Goal: Information Seeking & Learning: Learn about a topic

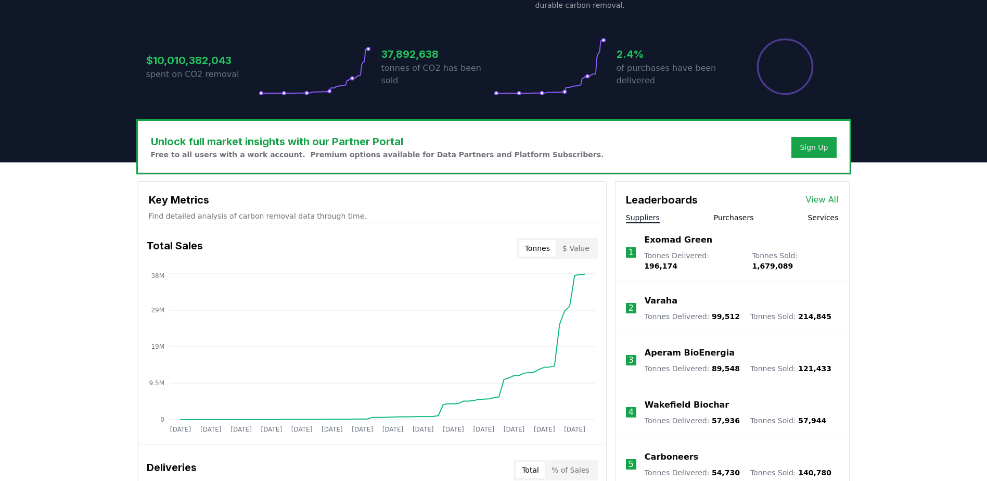
scroll to position [260, 0]
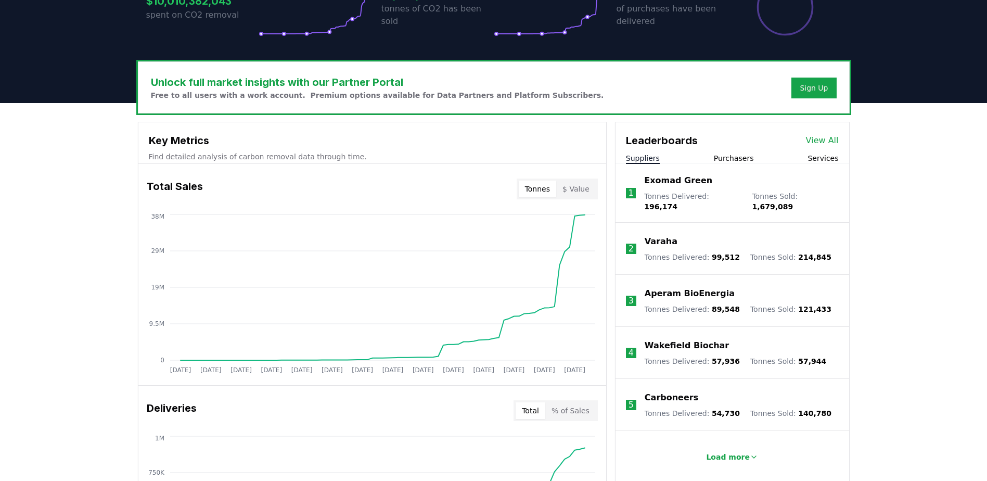
click at [717, 161] on button "Purchasers" at bounding box center [734, 158] width 40 height 10
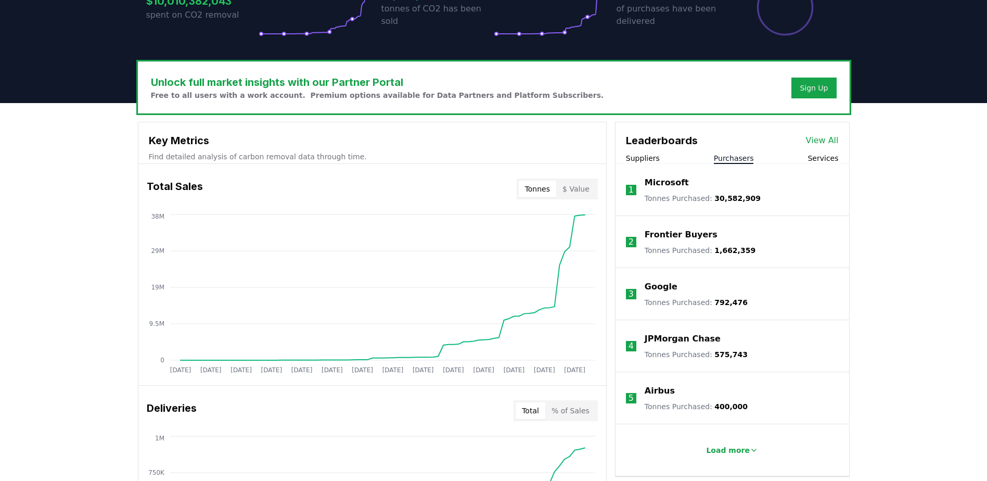
click at [689, 238] on p "Frontier Buyers" at bounding box center [681, 234] width 73 height 12
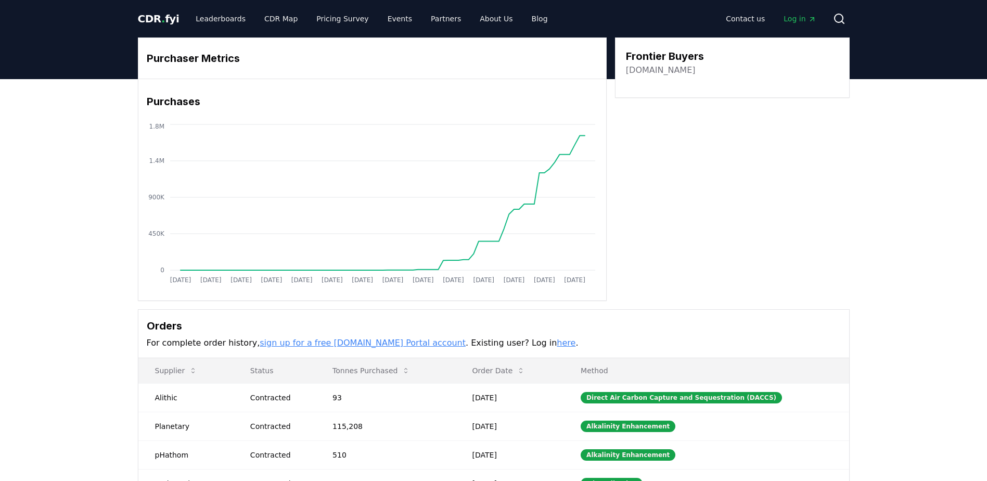
click at [668, 71] on link "[DOMAIN_NAME]" at bounding box center [661, 70] width 70 height 12
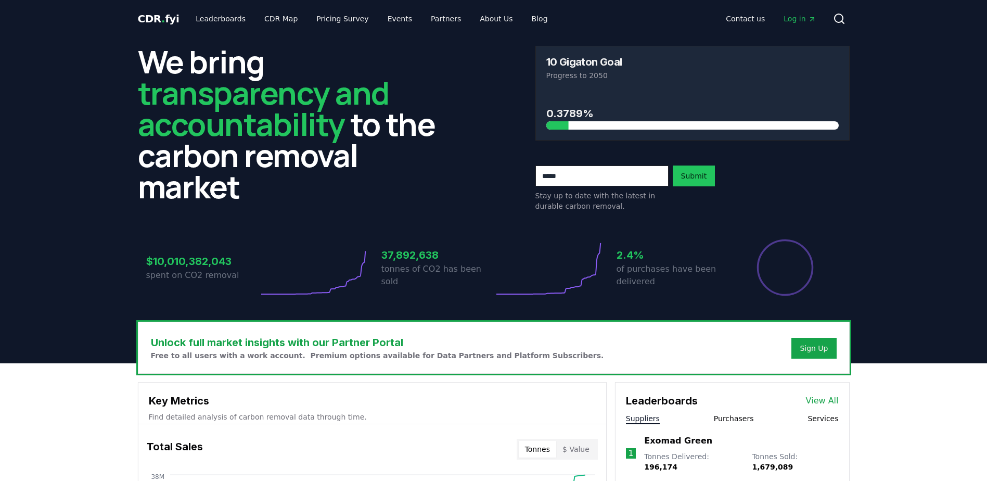
click at [587, 178] on input "email" at bounding box center [602, 176] width 133 height 21
type input "********"
click at [805, 21] on span "Log in" at bounding box center [800, 19] width 32 height 10
click at [462, 128] on div "We bring transparency and accountability to the carbon removal market 10 Gigato…" at bounding box center [494, 129] width 712 height 166
click at [163, 17] on span "CDR . fyi" at bounding box center [159, 18] width 42 height 12
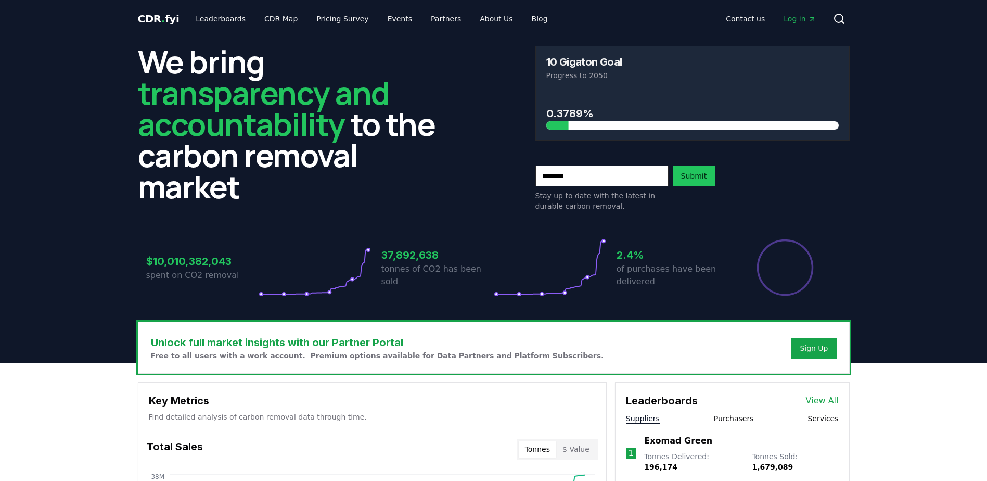
click at [163, 17] on span "CDR . fyi" at bounding box center [159, 18] width 42 height 12
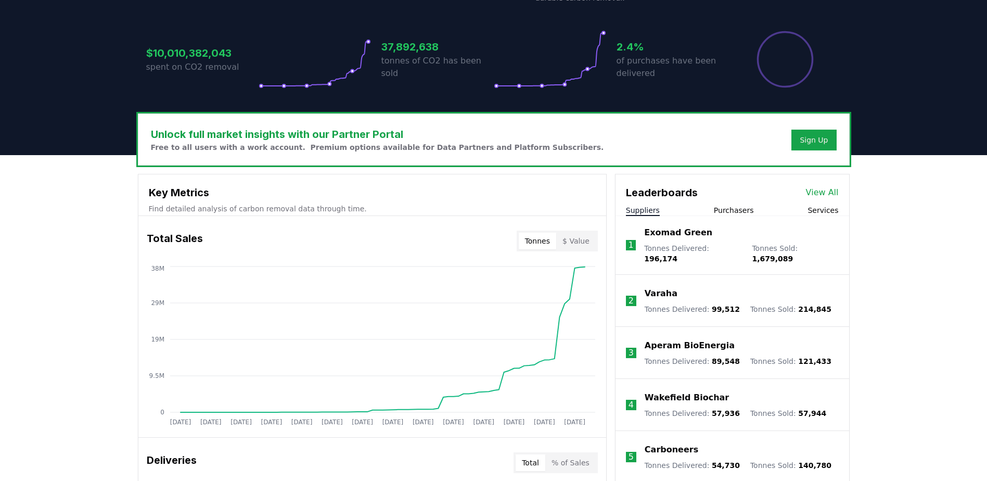
scroll to position [260, 0]
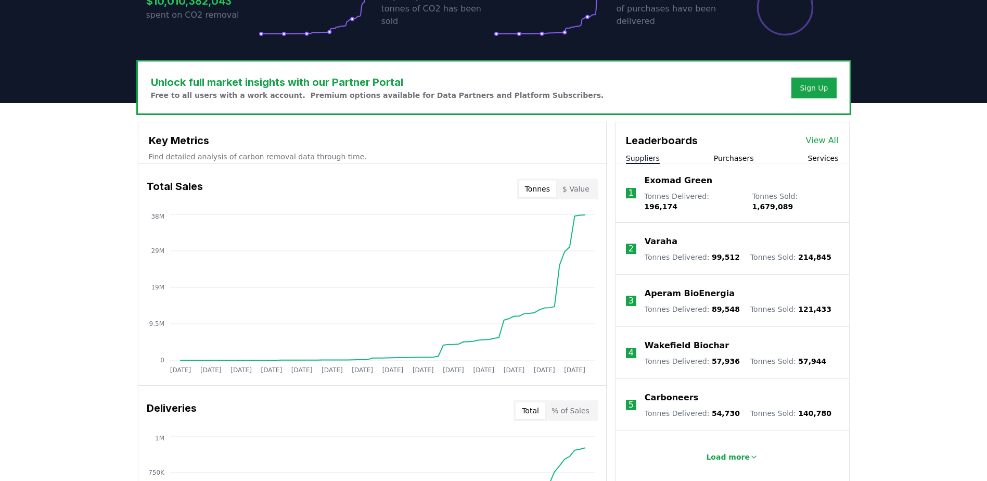
click at [716, 162] on button "Purchasers" at bounding box center [734, 158] width 40 height 10
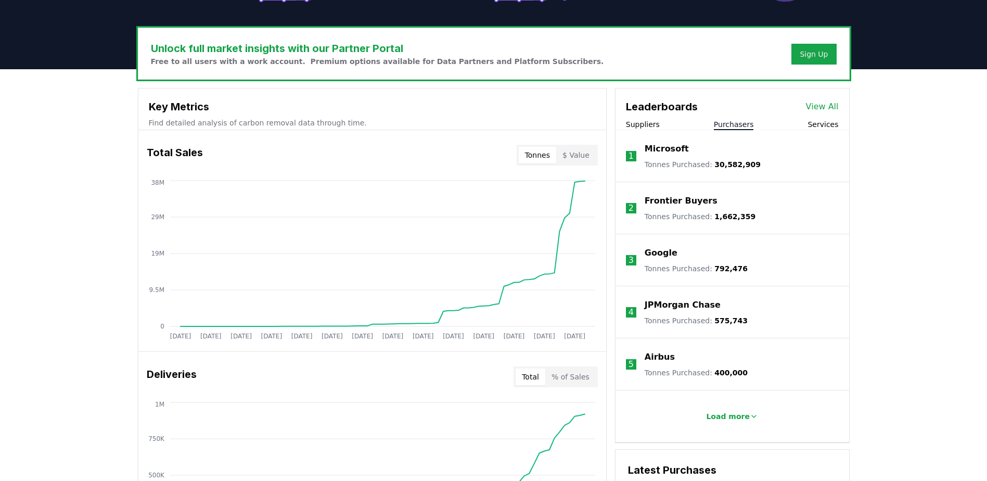
scroll to position [312, 0]
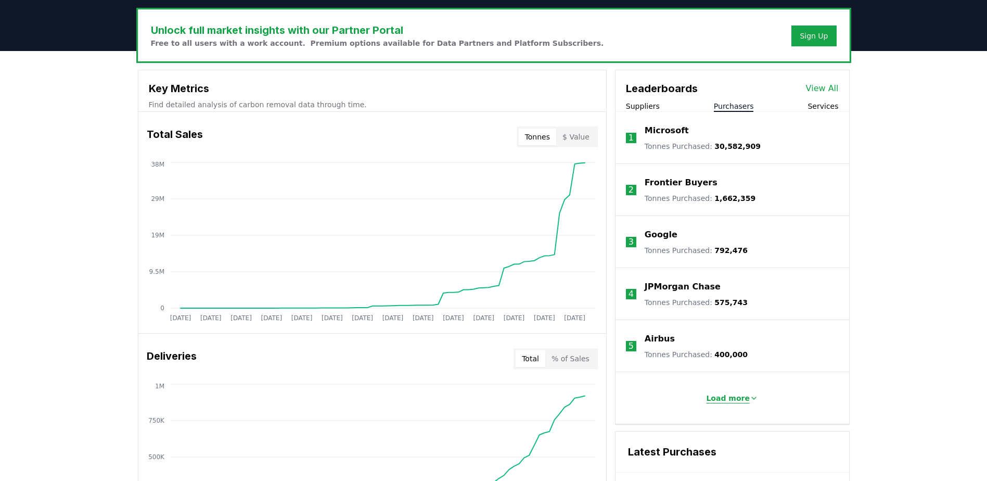
click at [752, 397] on icon at bounding box center [754, 398] width 4 height 2
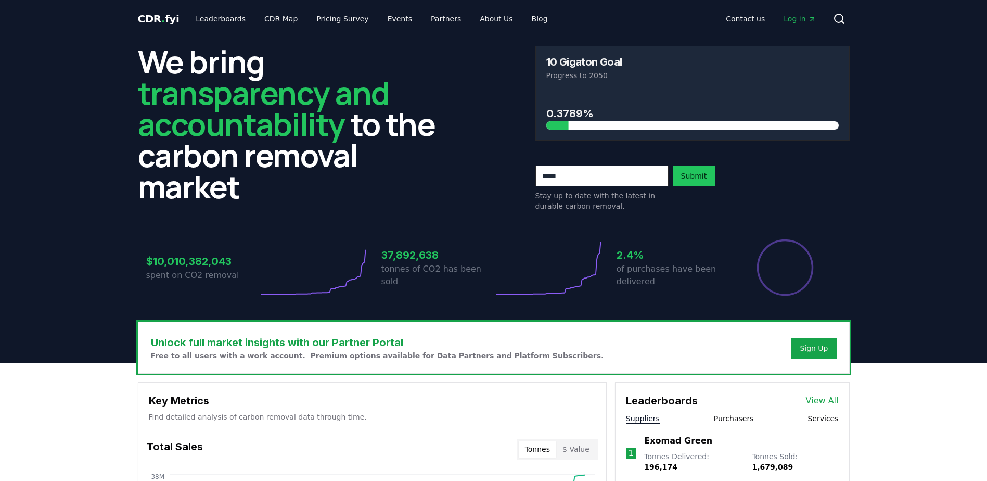
scroll to position [52, 0]
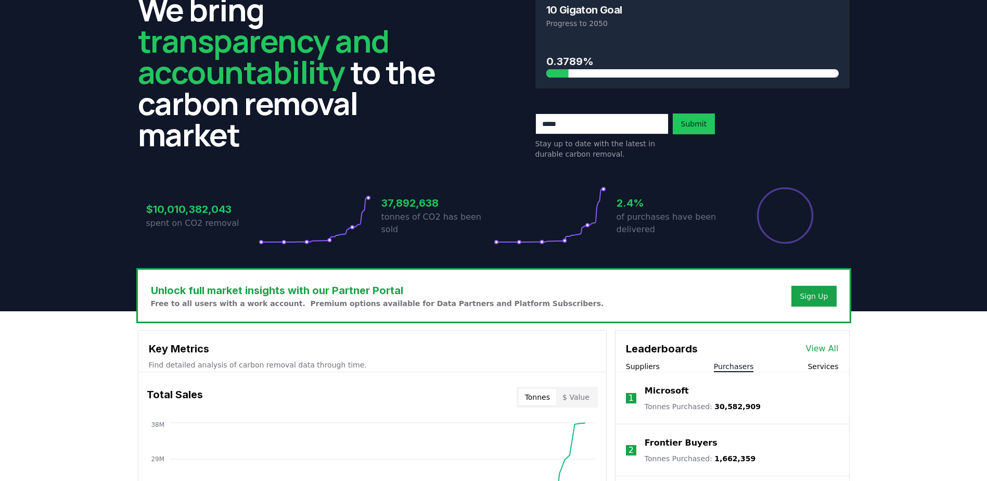
click at [721, 363] on button "Purchasers" at bounding box center [734, 366] width 40 height 10
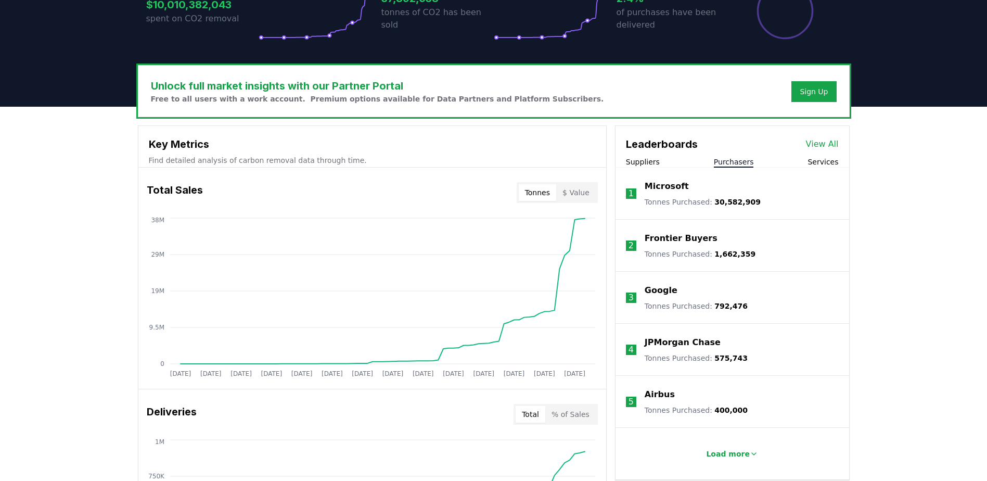
scroll to position [312, 0]
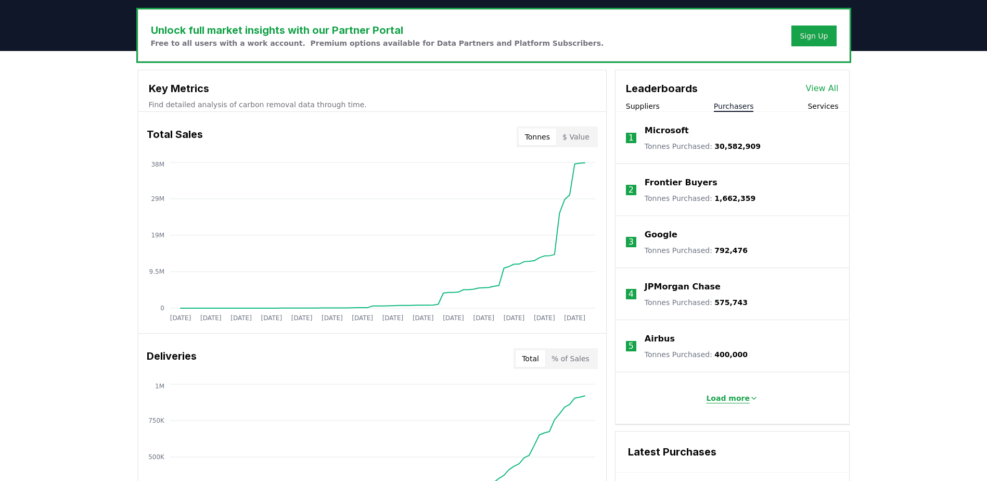
click at [756, 395] on button "Load more" at bounding box center [732, 398] width 69 height 21
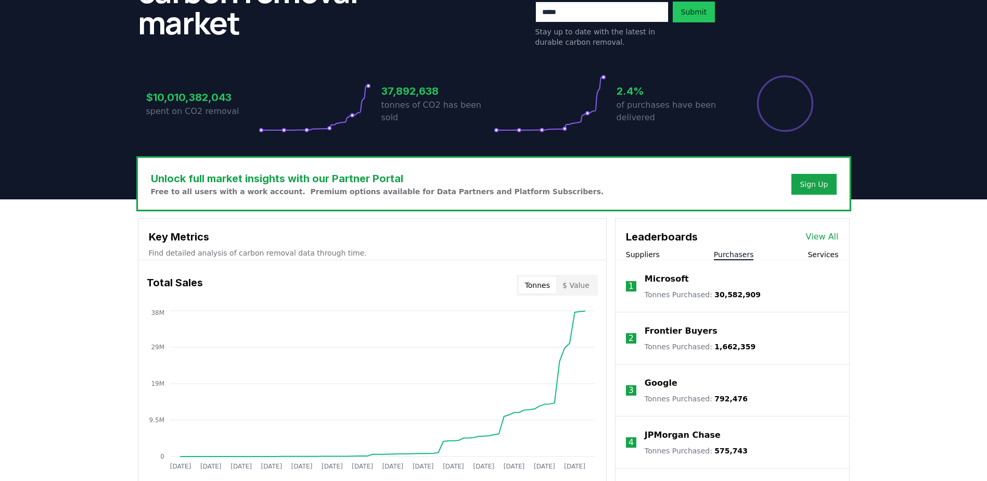
scroll to position [156, 0]
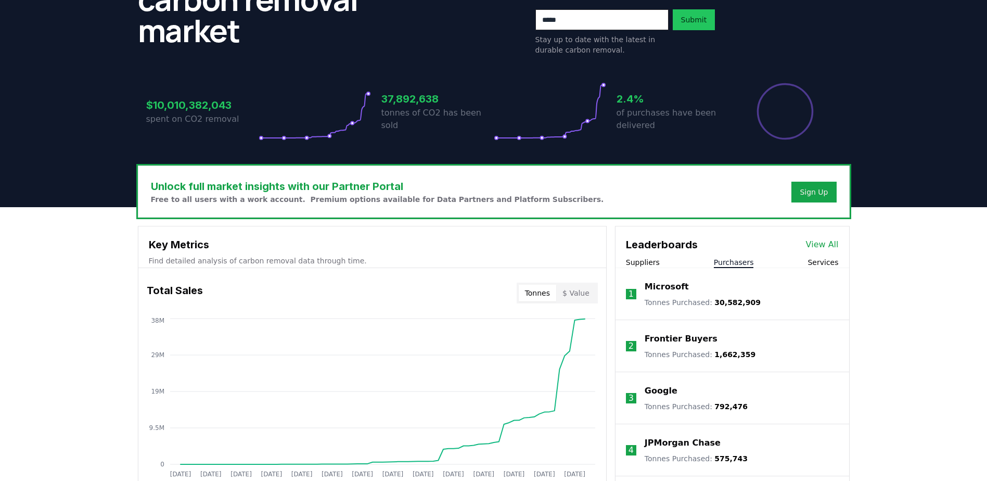
click at [815, 244] on link "View All" at bounding box center [822, 244] width 33 height 12
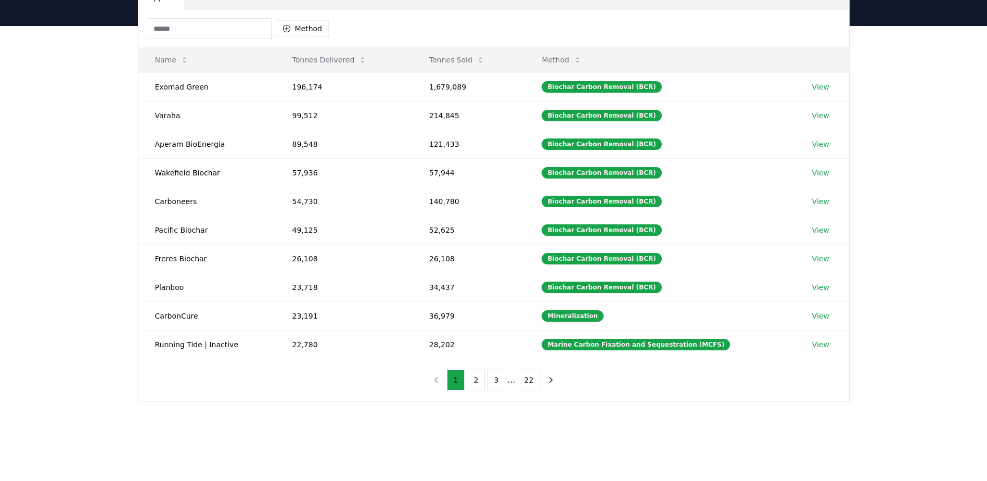
scroll to position [208, 0]
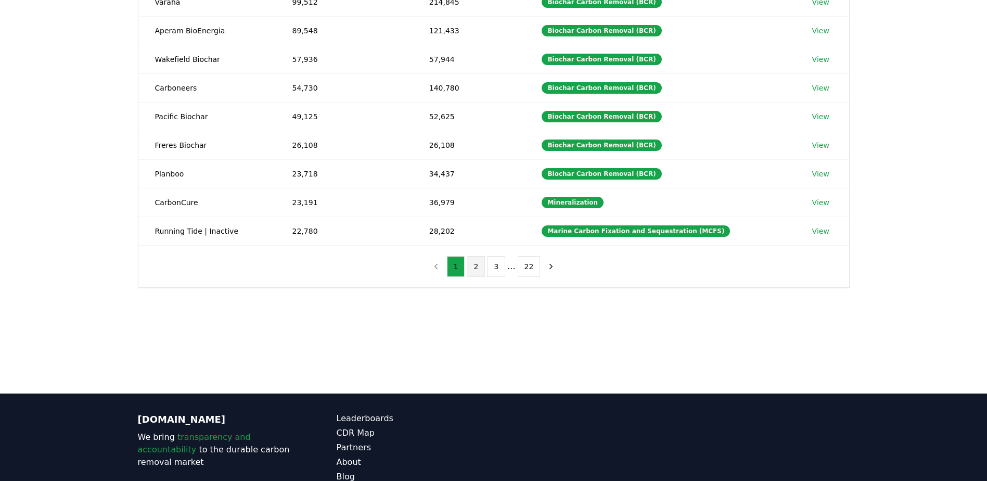
click at [477, 266] on button "2" at bounding box center [476, 266] width 18 height 21
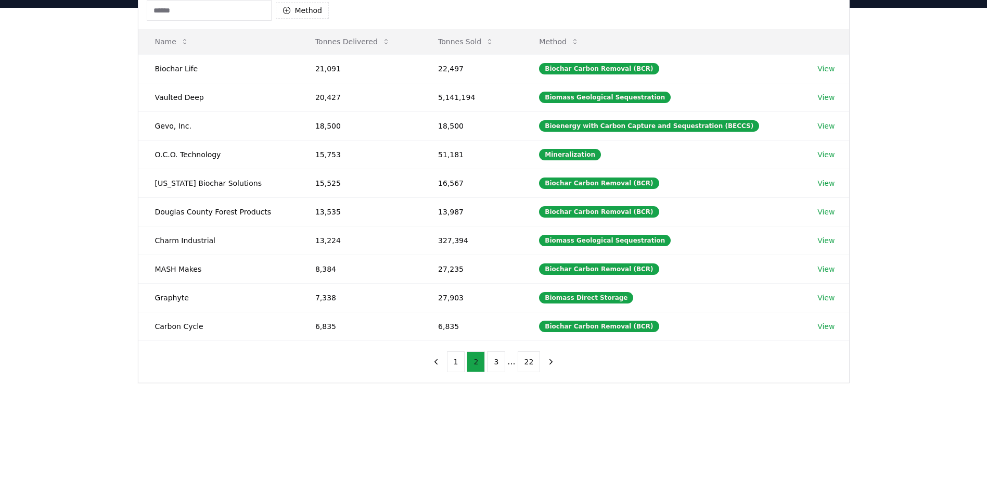
scroll to position [104, 0]
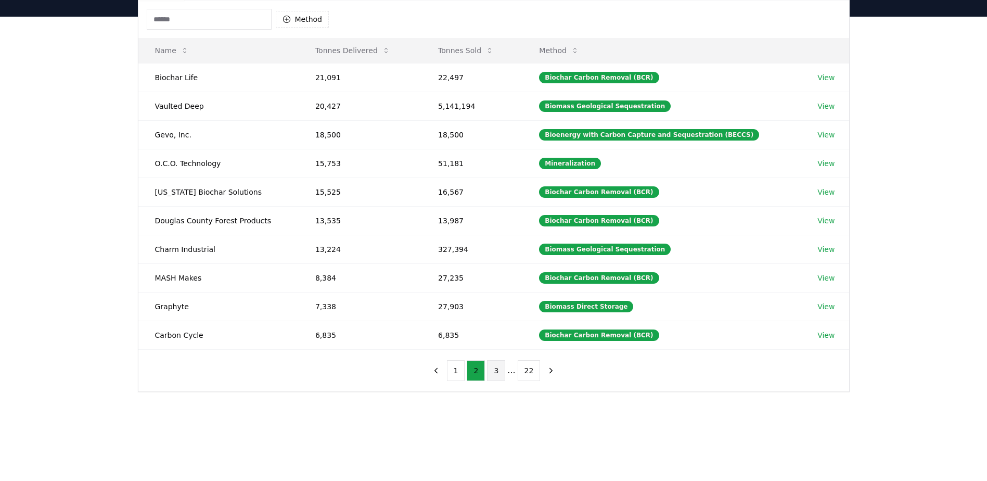
click at [495, 372] on button "3" at bounding box center [496, 370] width 18 height 21
